Goal: Complete application form

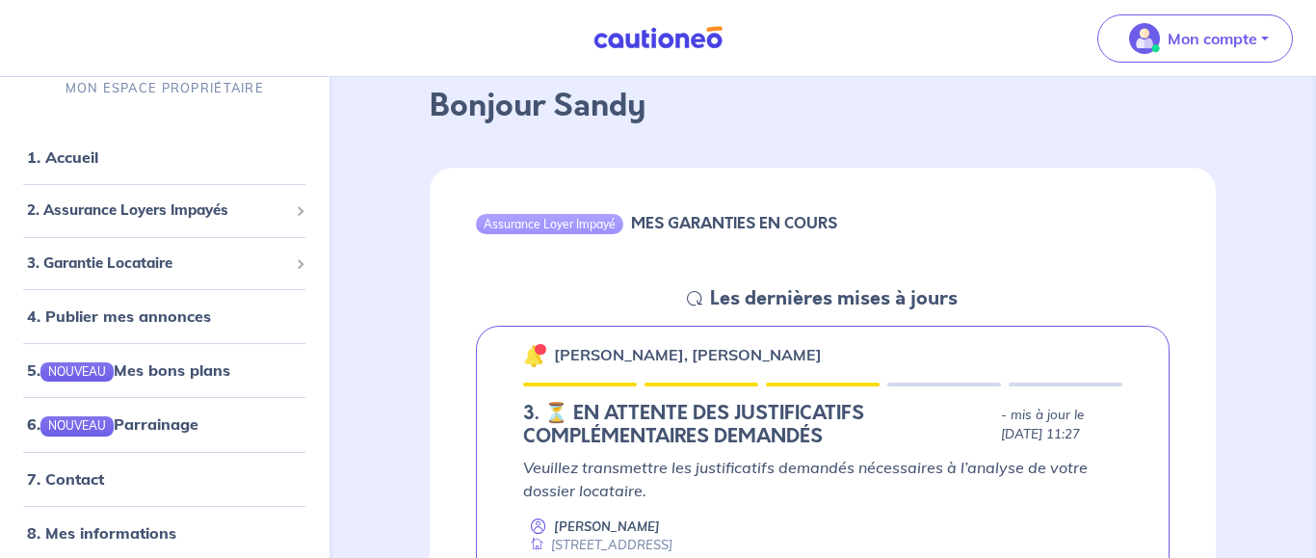
scroll to position [295, 0]
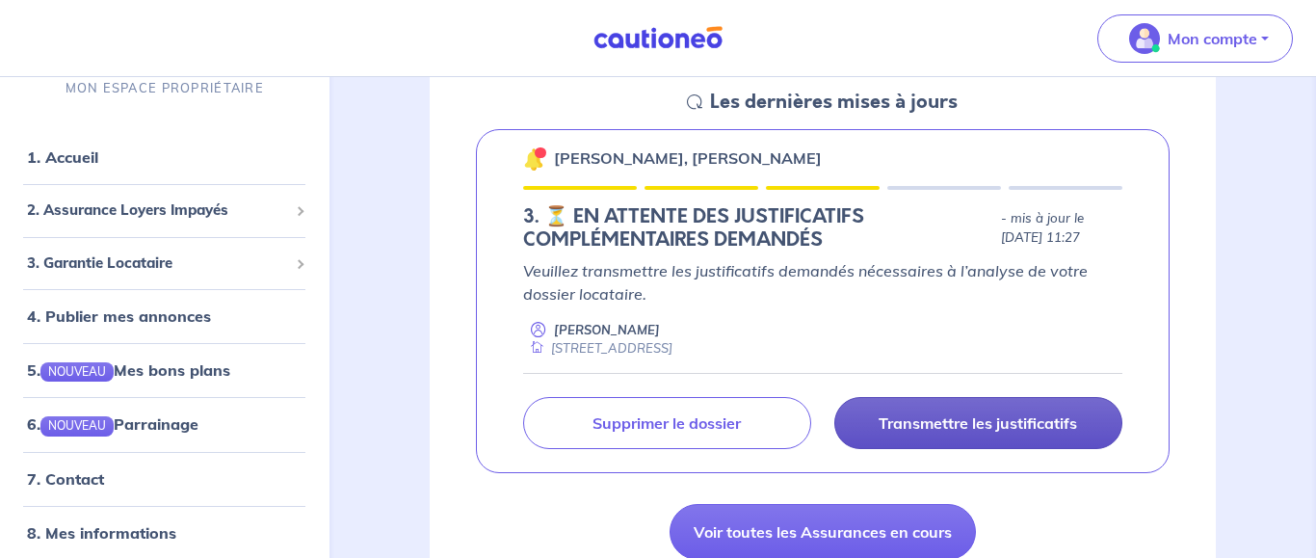
click at [963, 425] on p "Transmettre les justificatifs" at bounding box center [977, 422] width 198 height 19
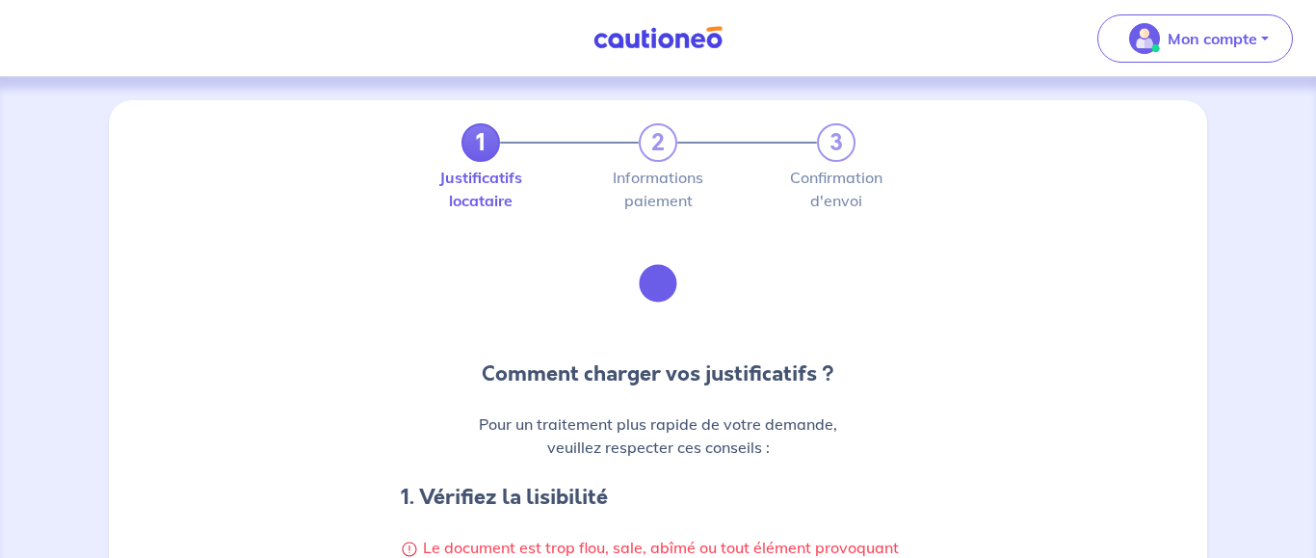
scroll to position [196, 0]
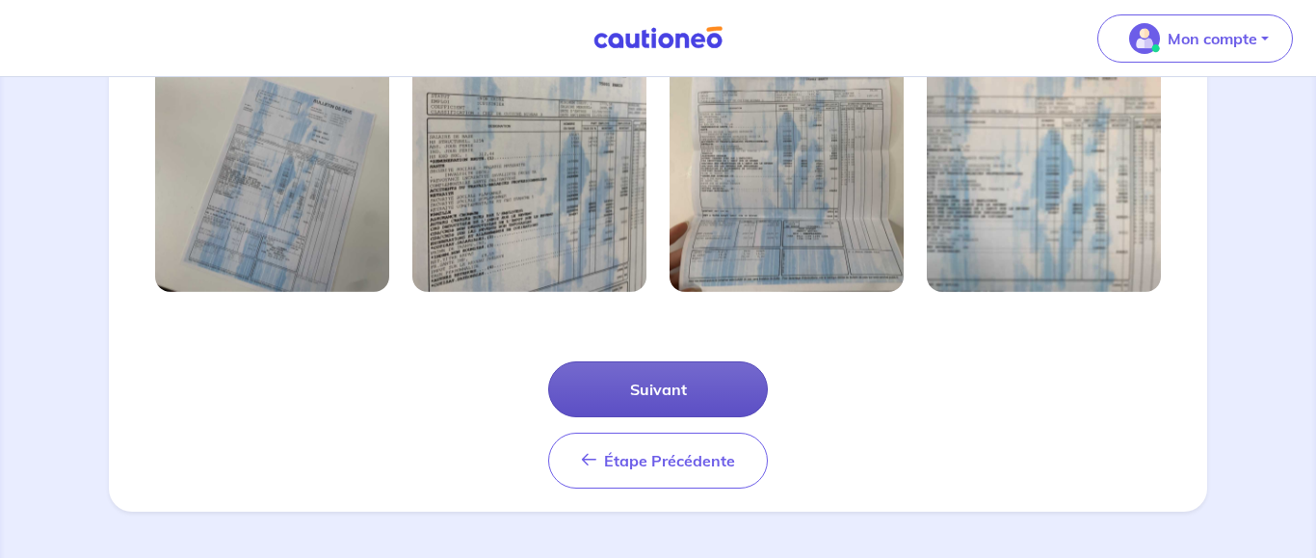
click at [674, 396] on button "Suivant" at bounding box center [658, 389] width 220 height 56
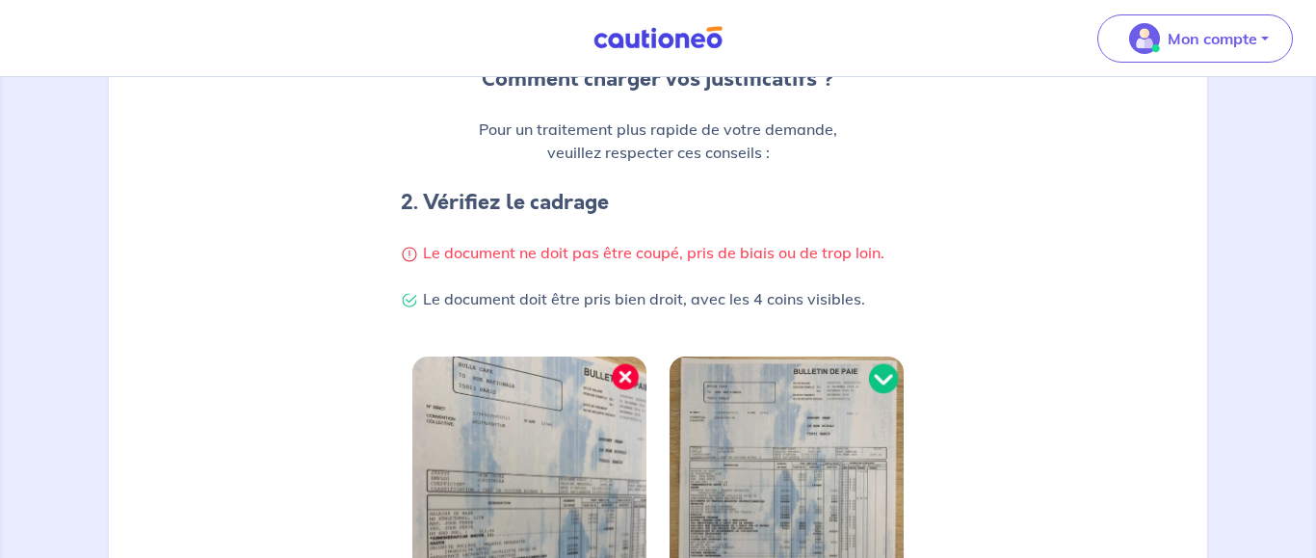
scroll to position [671, 0]
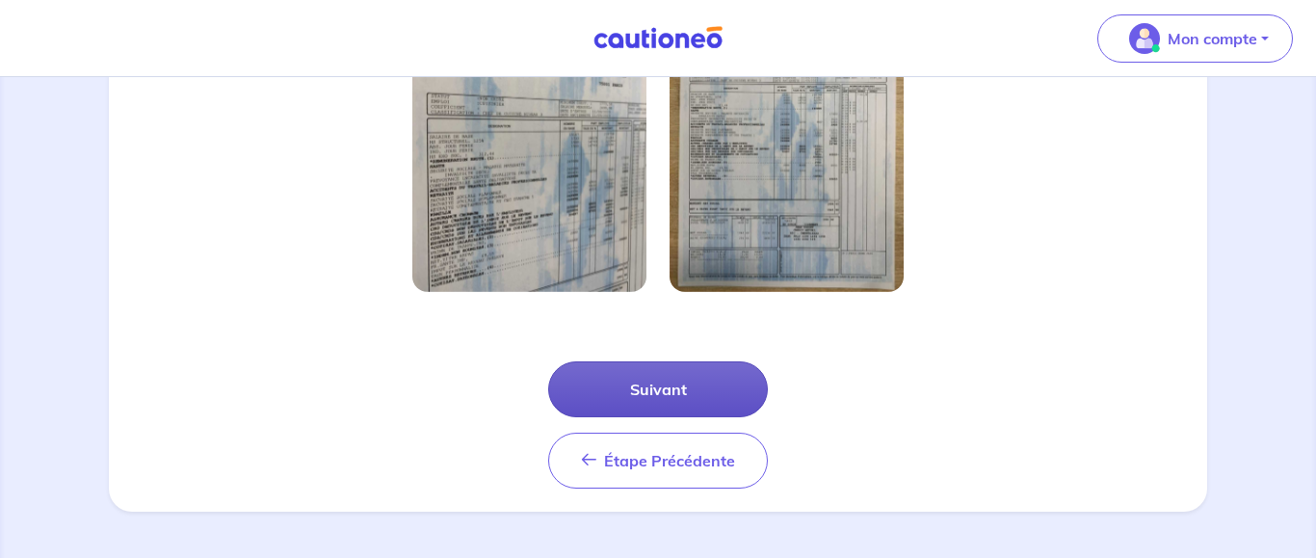
click at [683, 388] on button "Suivant" at bounding box center [658, 389] width 220 height 56
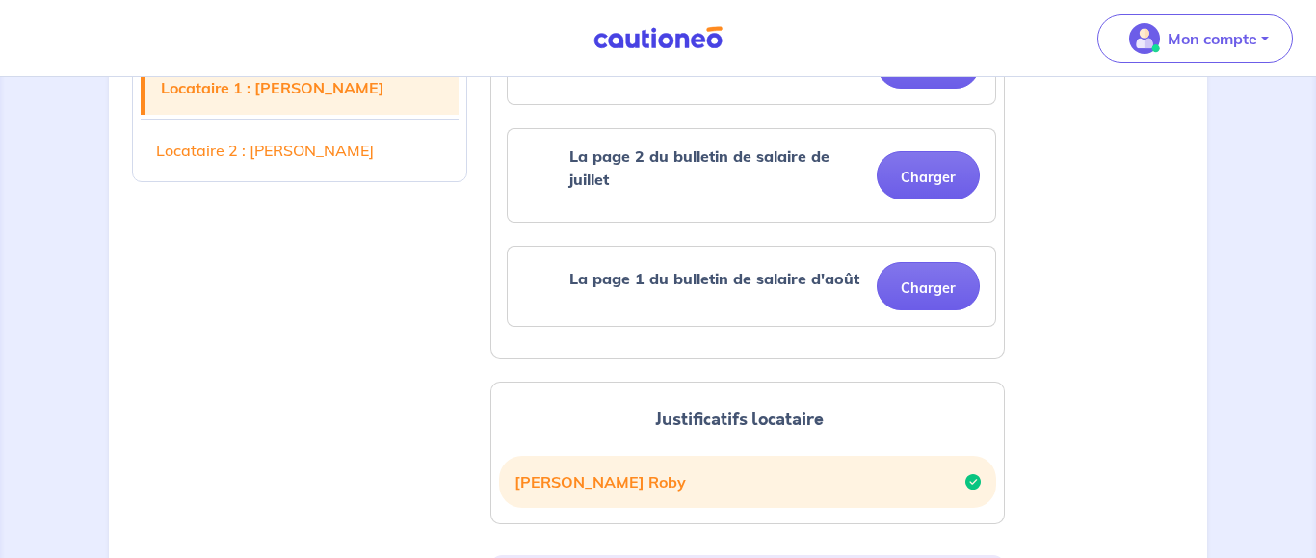
scroll to position [491, 0]
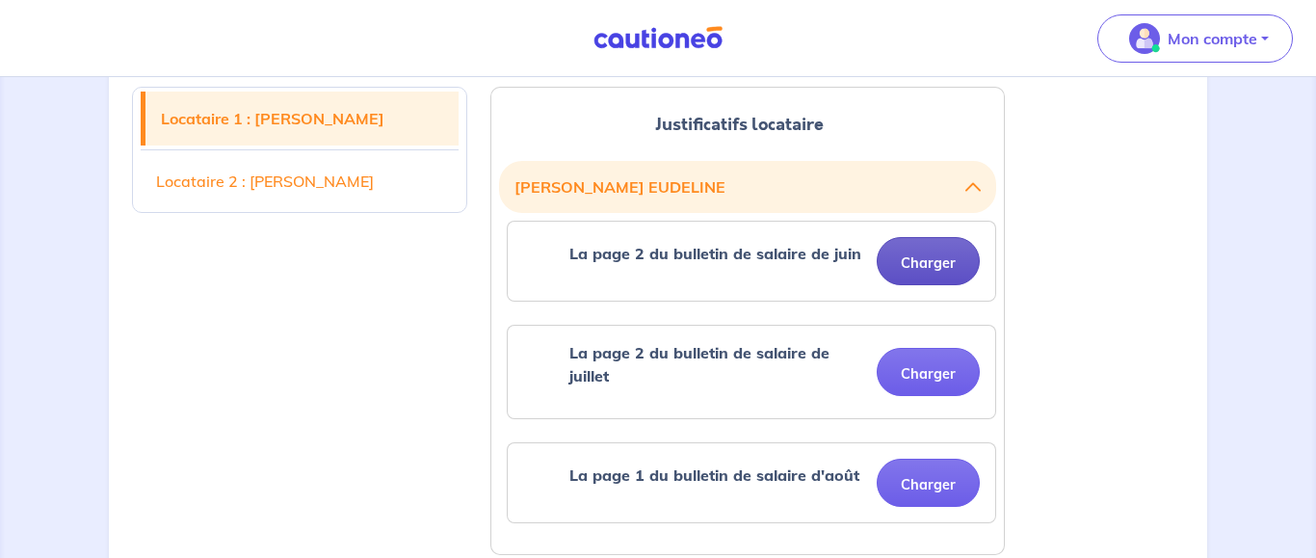
click at [913, 244] on button "Charger" at bounding box center [927, 261] width 103 height 48
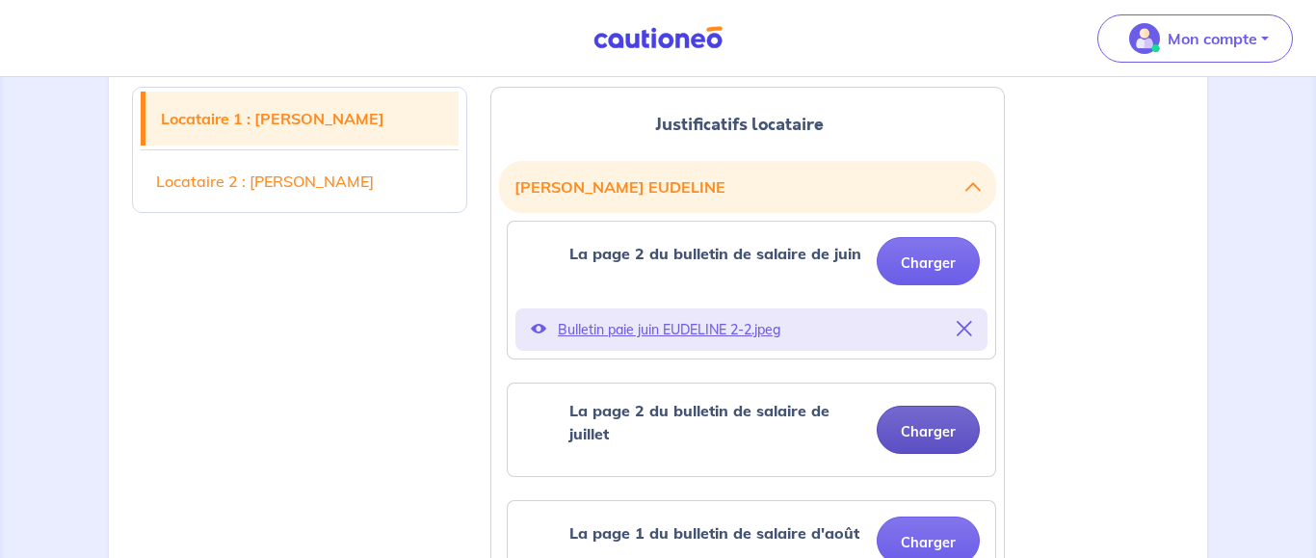
click at [945, 433] on button "Charger" at bounding box center [927, 429] width 103 height 48
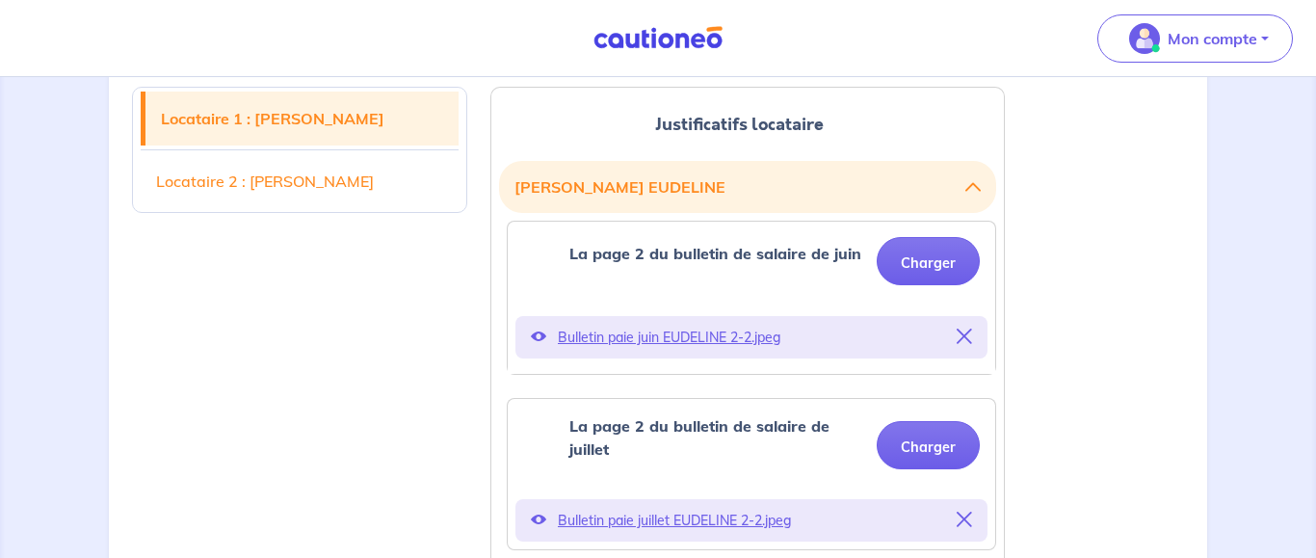
scroll to position [688, 0]
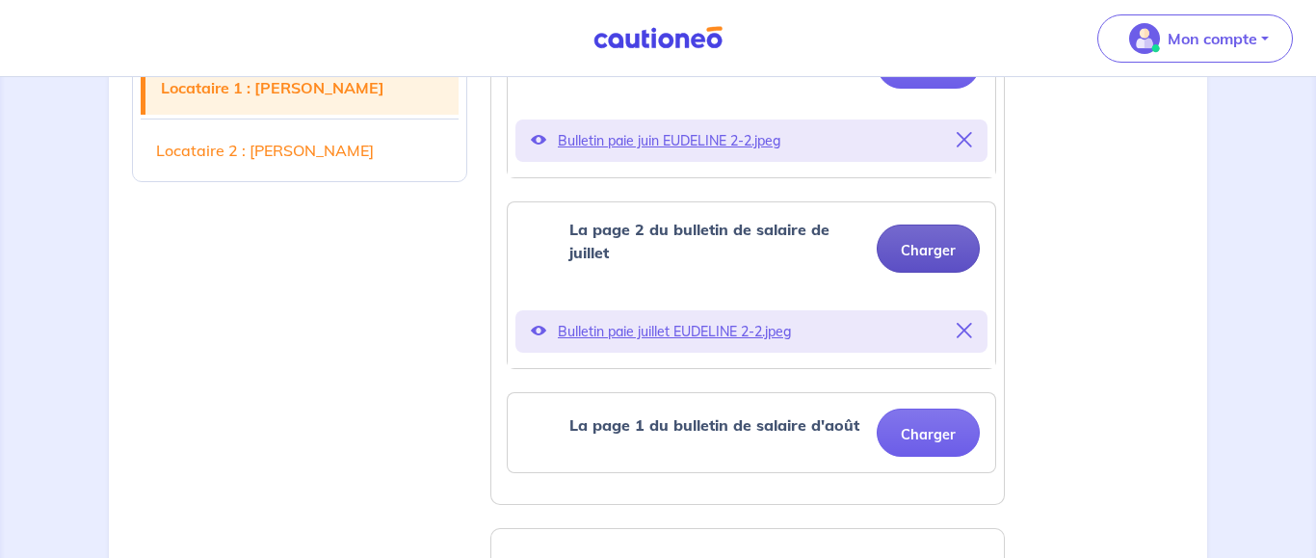
click at [920, 261] on button "Charger" at bounding box center [927, 248] width 103 height 48
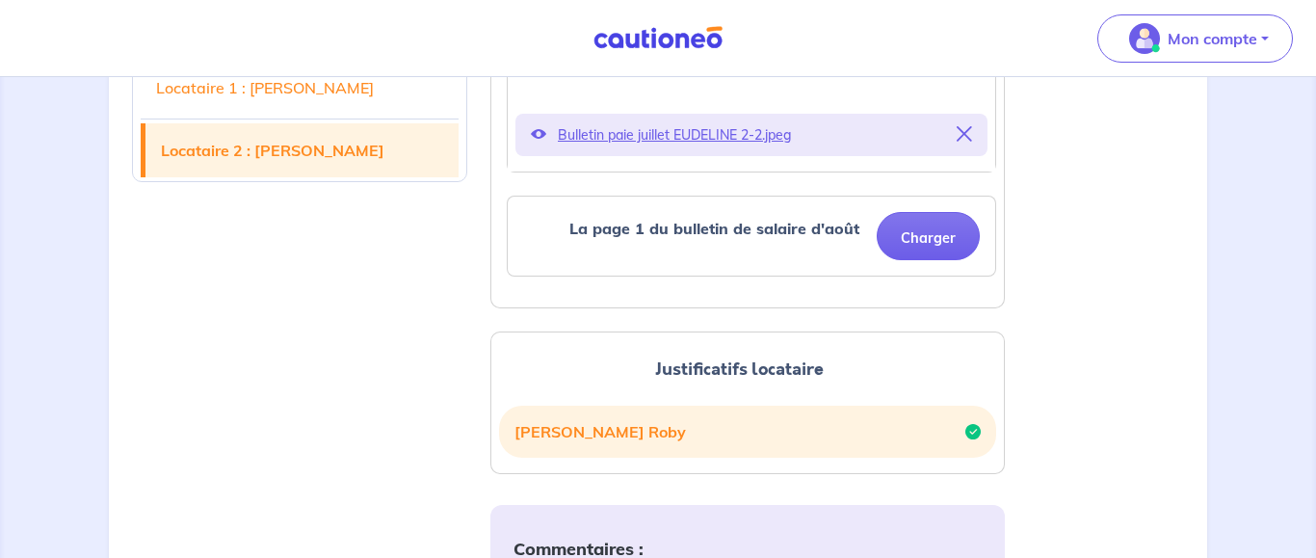
scroll to position [982, 0]
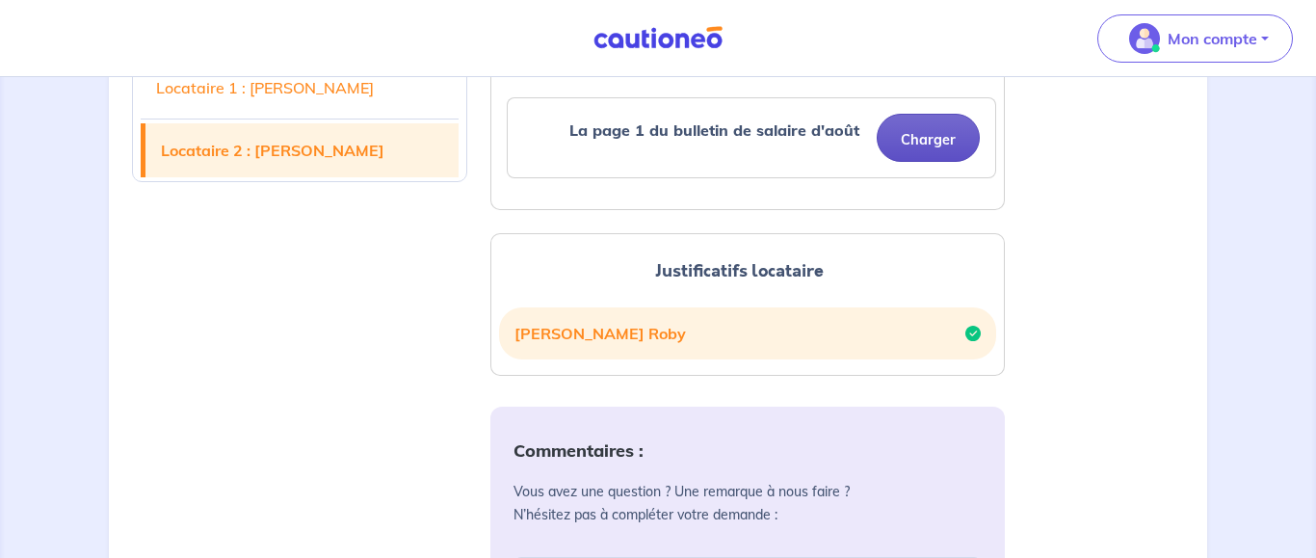
click at [913, 143] on button "Charger" at bounding box center [927, 138] width 103 height 48
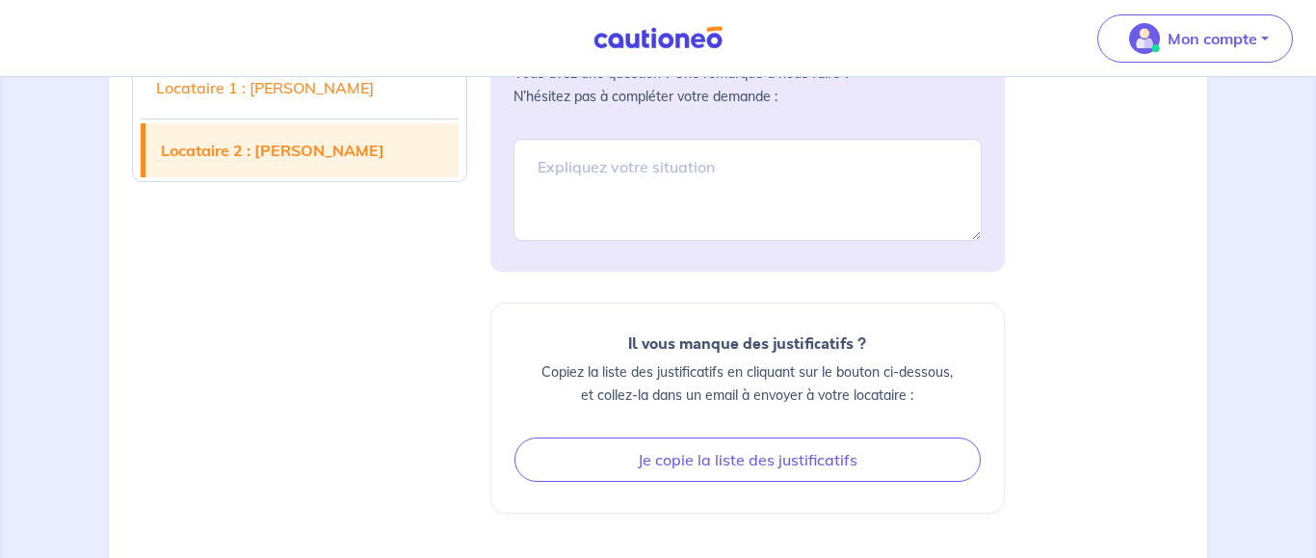
scroll to position [1649, 0]
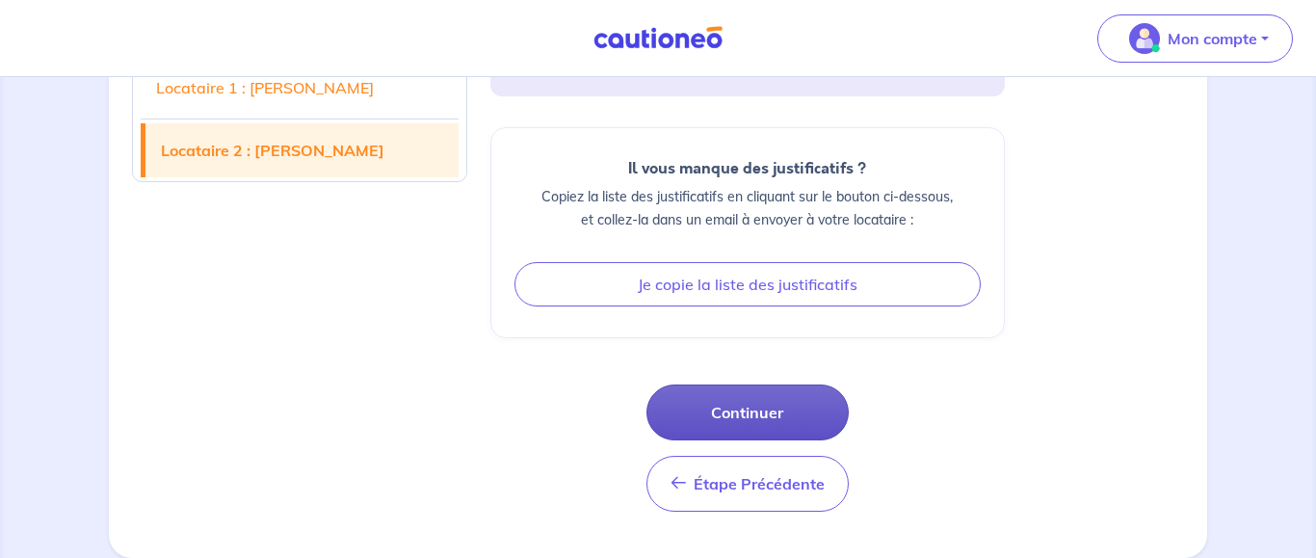
click at [741, 398] on button "Continuer" at bounding box center [747, 412] width 202 height 56
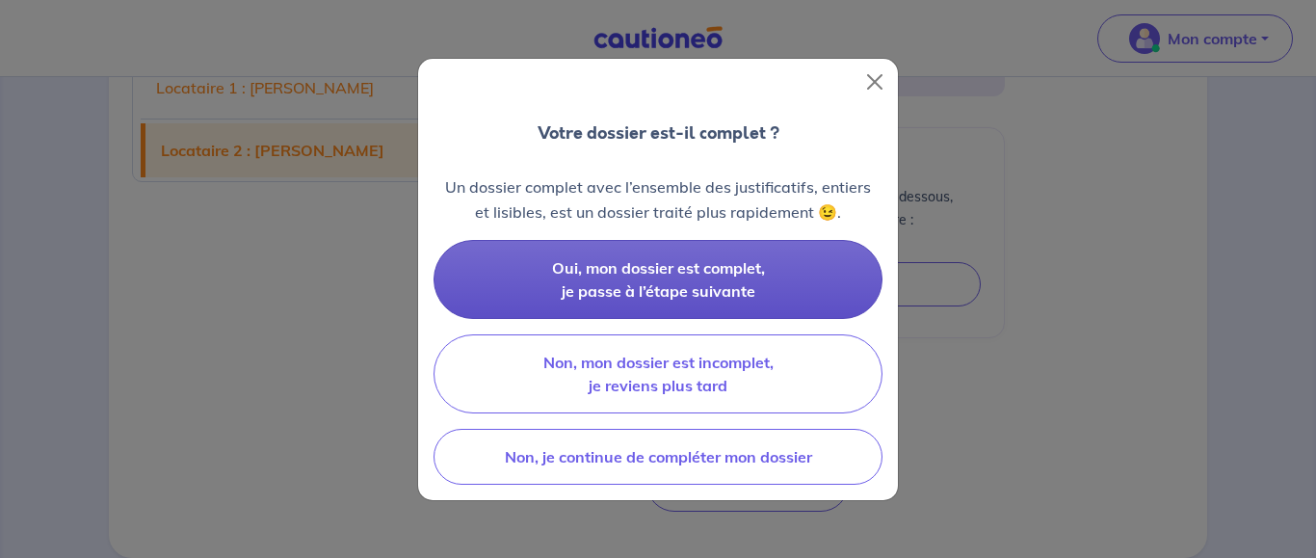
click at [759, 278] on button "Oui, mon dossier est complet, je passe à l’étape suivante" at bounding box center [657, 279] width 449 height 79
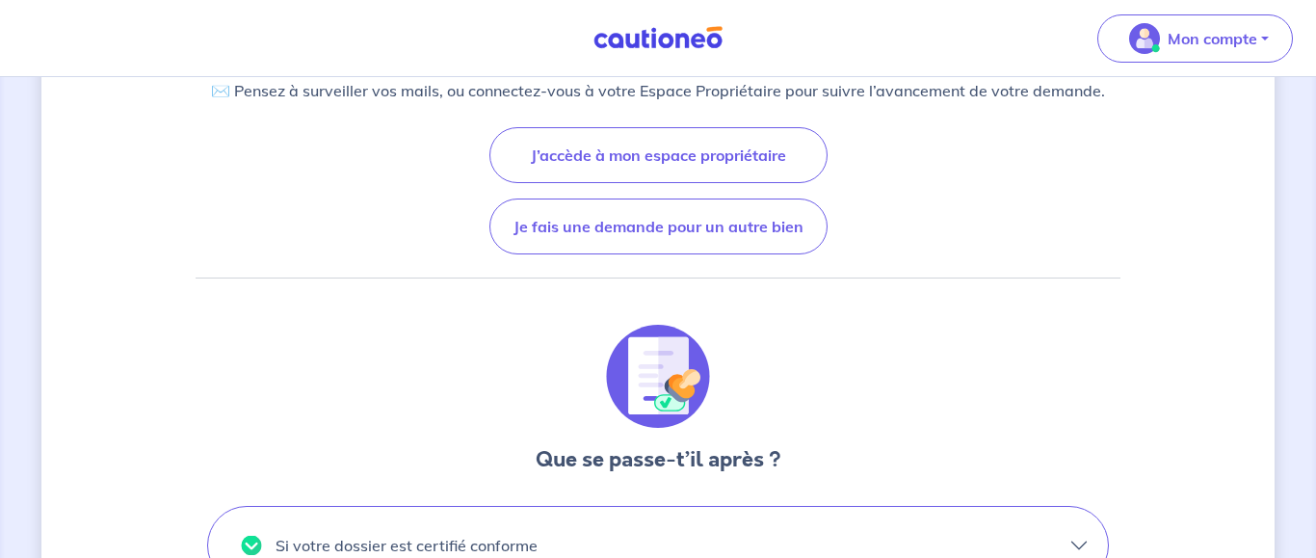
scroll to position [393, 0]
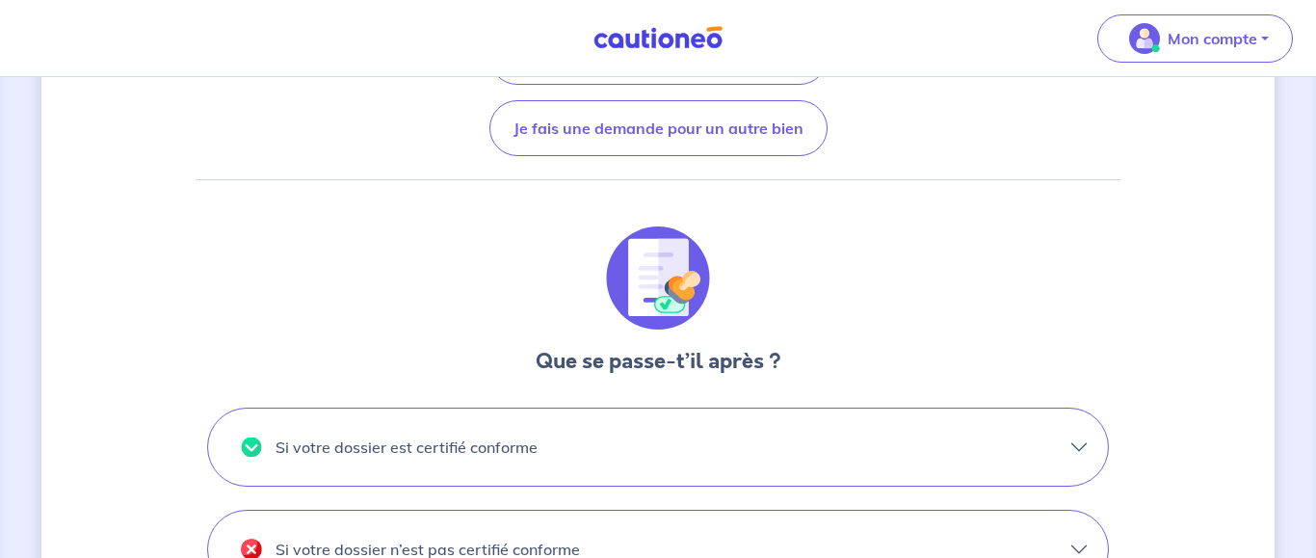
click at [934, 301] on div at bounding box center [658, 278] width 925 height 104
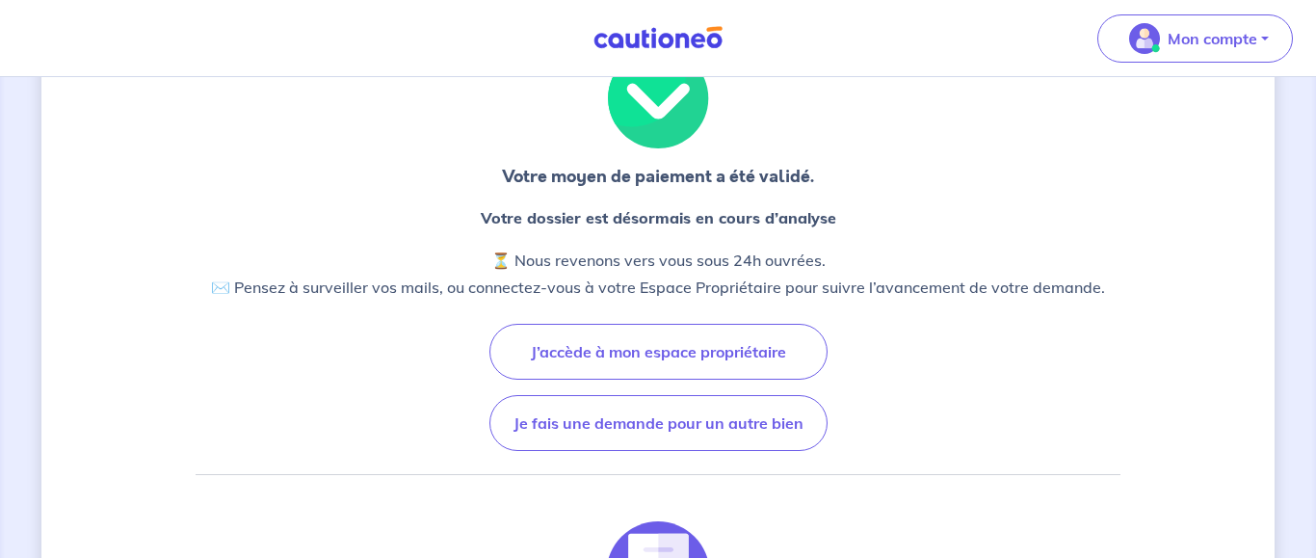
scroll to position [0, 0]
